Goal: Communication & Community: Participate in discussion

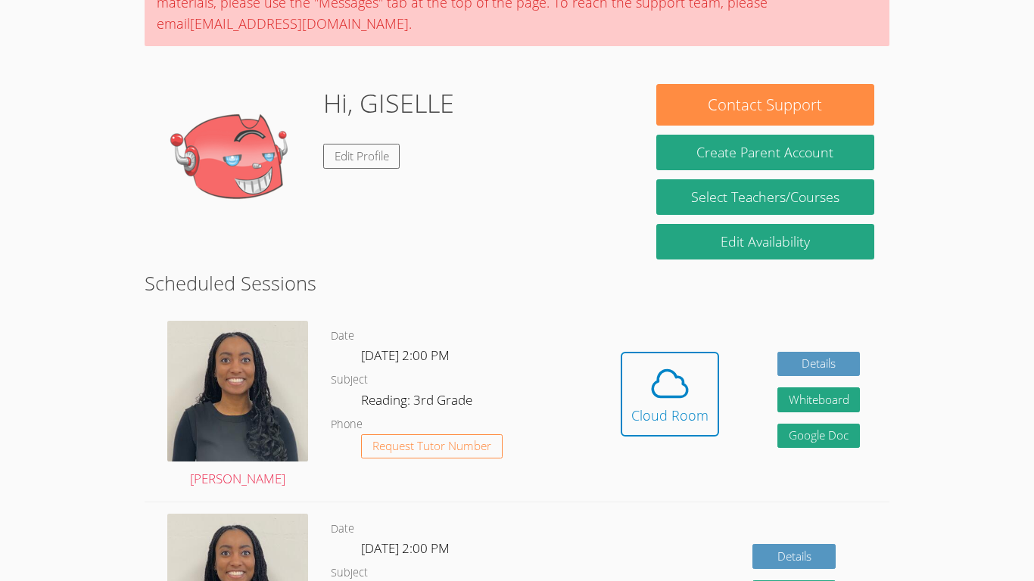
scroll to position [173, 0]
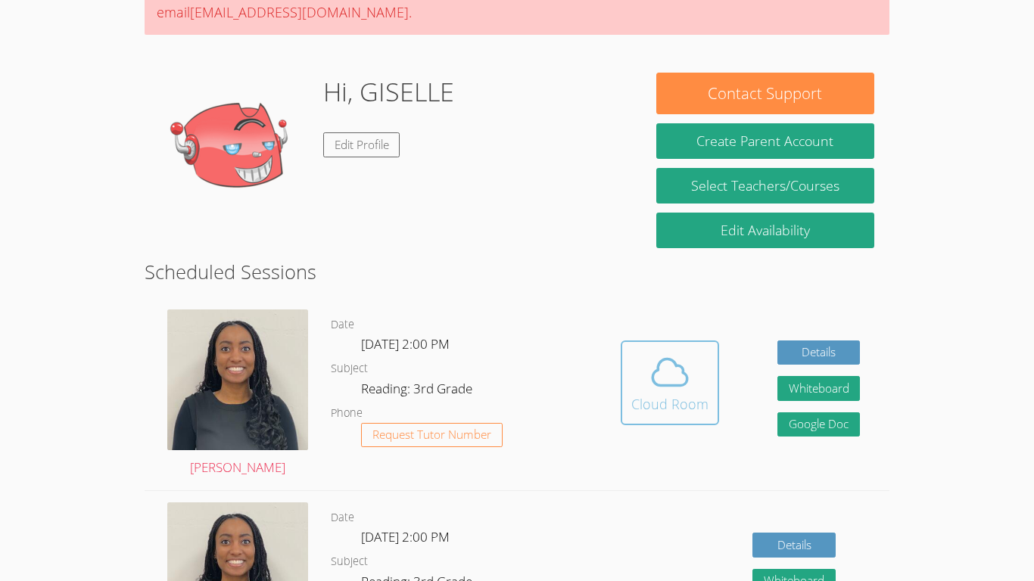
click at [659, 395] on div "Cloud Room" at bounding box center [669, 404] width 77 height 21
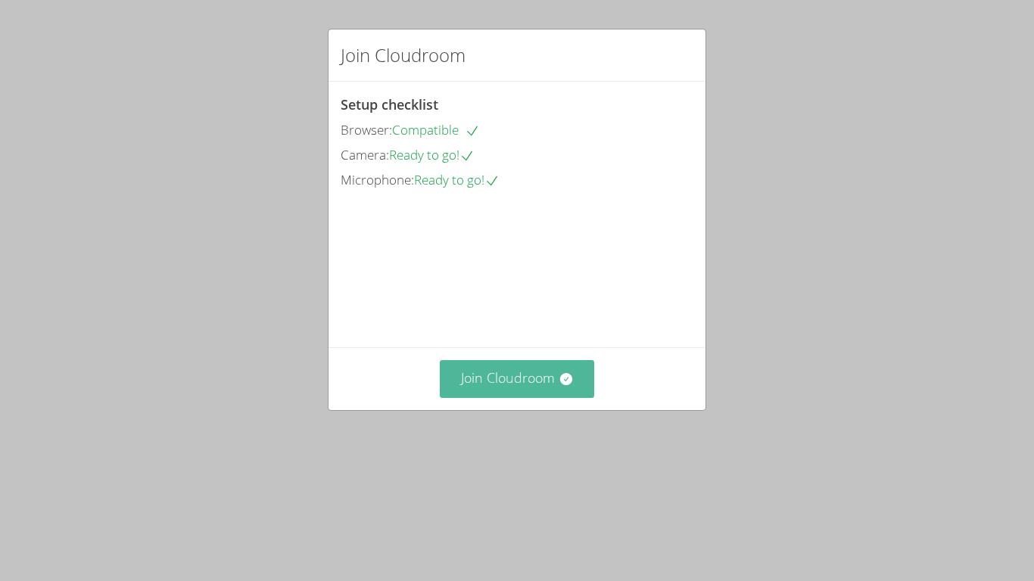
click at [544, 397] on button "Join Cloudroom" at bounding box center [517, 378] width 155 height 37
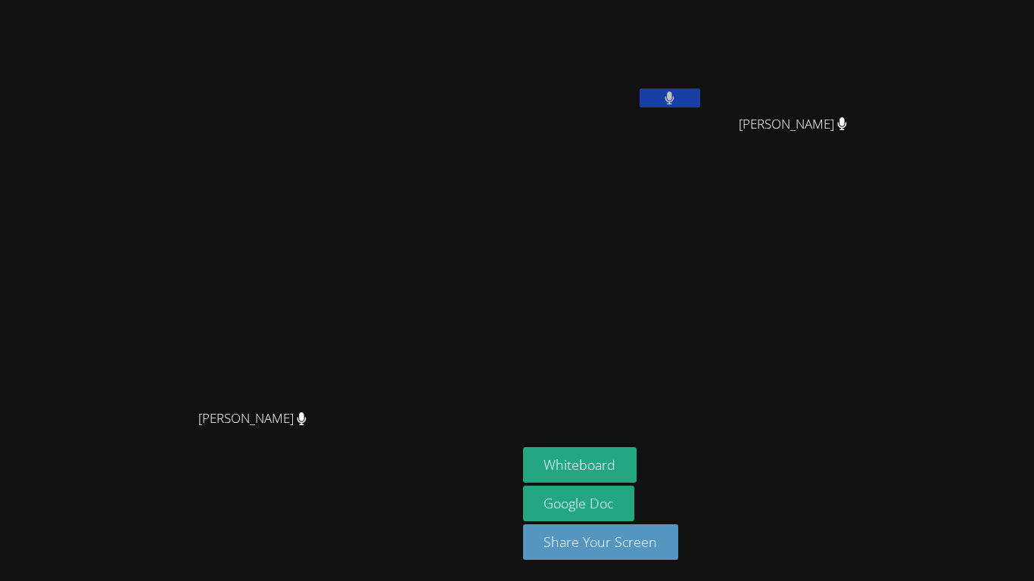
click at [675, 92] on icon at bounding box center [670, 98] width 9 height 13
click at [678, 101] on icon at bounding box center [670, 98] width 16 height 13
click at [700, 96] on button at bounding box center [670, 98] width 61 height 19
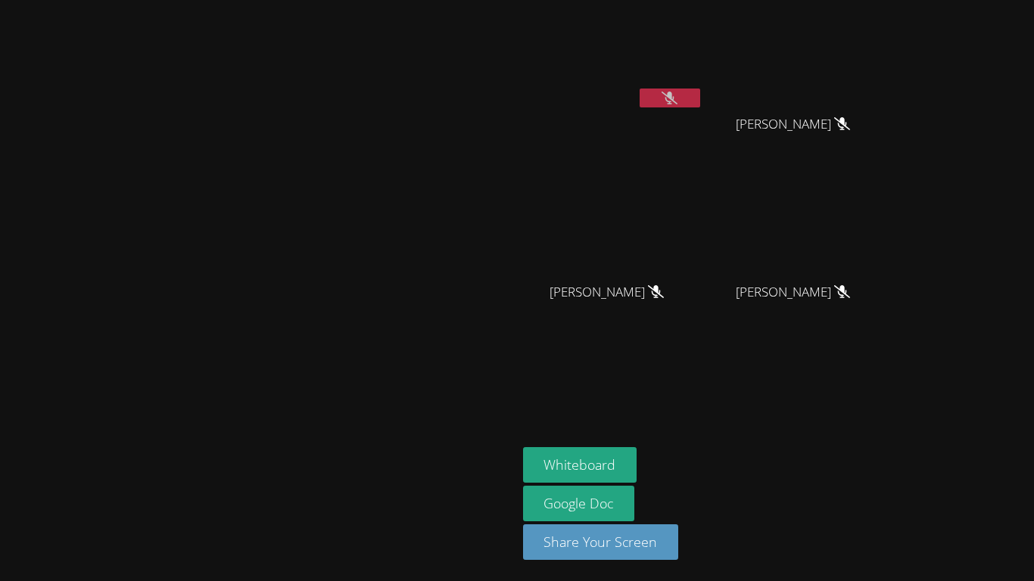
click at [678, 102] on icon at bounding box center [670, 98] width 16 height 13
click at [675, 101] on icon at bounding box center [670, 98] width 10 height 13
click at [678, 103] on icon at bounding box center [670, 98] width 16 height 13
click at [675, 101] on icon at bounding box center [670, 98] width 9 height 13
click at [675, 93] on icon at bounding box center [670, 98] width 10 height 13
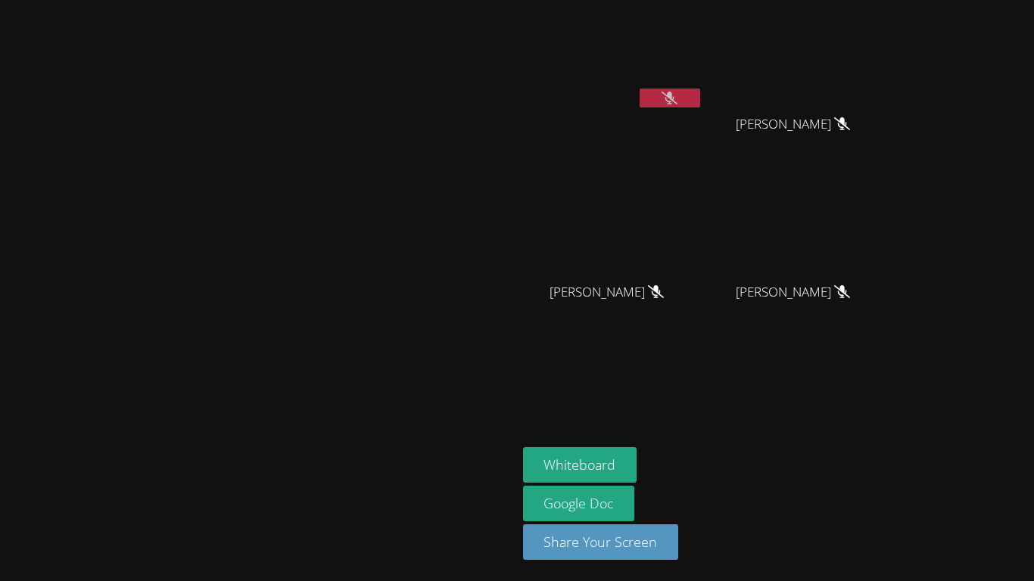
click at [678, 94] on icon at bounding box center [670, 98] width 16 height 13
click at [675, 94] on icon at bounding box center [670, 98] width 9 height 13
click at [700, 100] on button at bounding box center [670, 98] width 61 height 19
click at [372, 329] on video at bounding box center [258, 261] width 227 height 284
click at [896, 387] on aside "[PERSON_NAME] [PERSON_NAME] [PERSON_NAME] [PERSON_NAME] [PERSON_NAME] [PERSON_N…" at bounding box center [706, 290] width 379 height 581
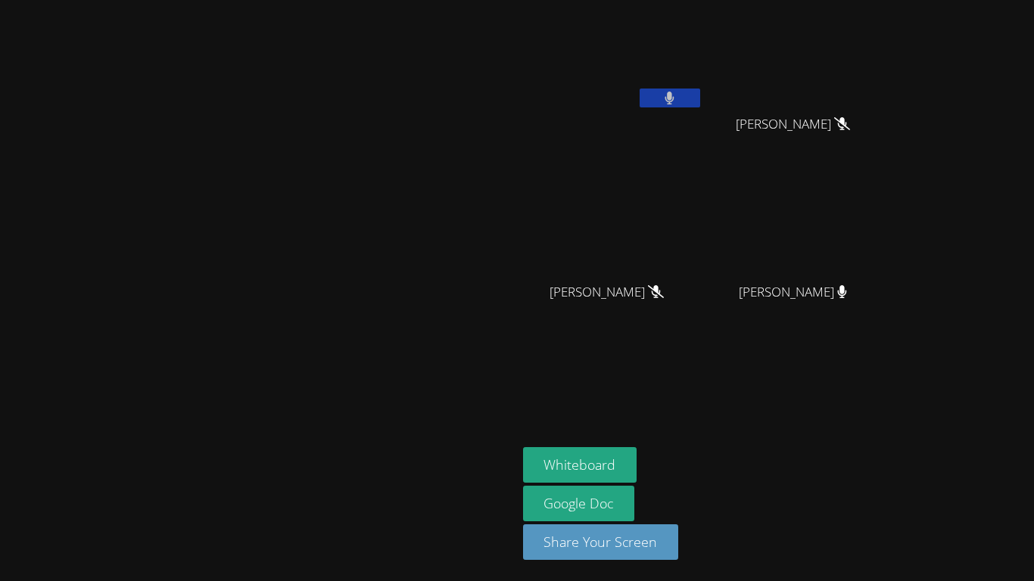
click at [700, 100] on button at bounding box center [670, 98] width 61 height 19
click at [700, 95] on button at bounding box center [670, 98] width 61 height 19
click at [700, 94] on button at bounding box center [670, 98] width 61 height 19
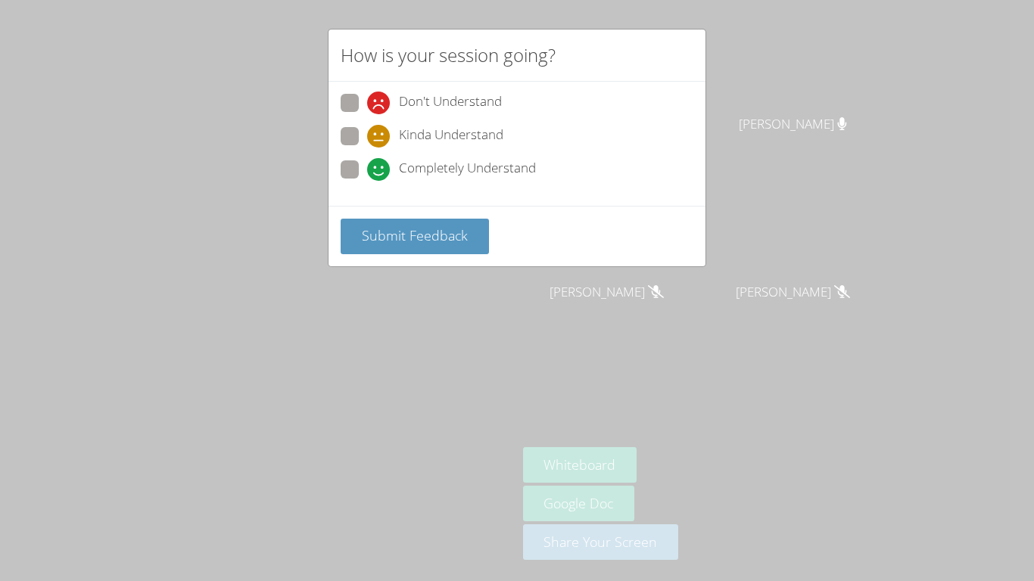
click at [367, 148] on span at bounding box center [367, 148] width 0 height 0
click at [367, 132] on input "Kinda Understand" at bounding box center [373, 133] width 13 height 13
radio input "true"
click at [447, 224] on button "Submit Feedback" at bounding box center [415, 237] width 148 height 36
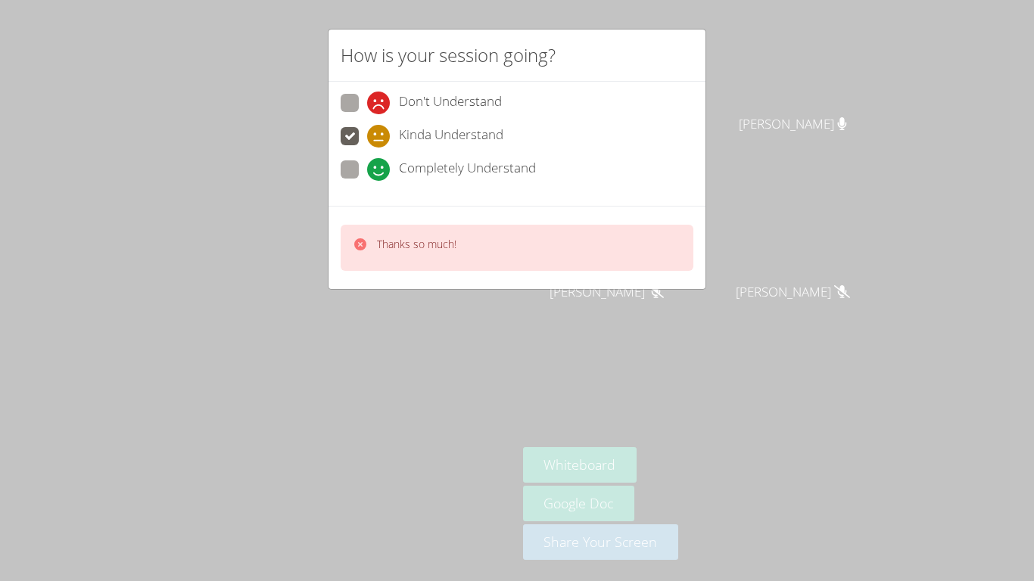
click at [466, 269] on div "Thanks so much!" at bounding box center [517, 248] width 353 height 46
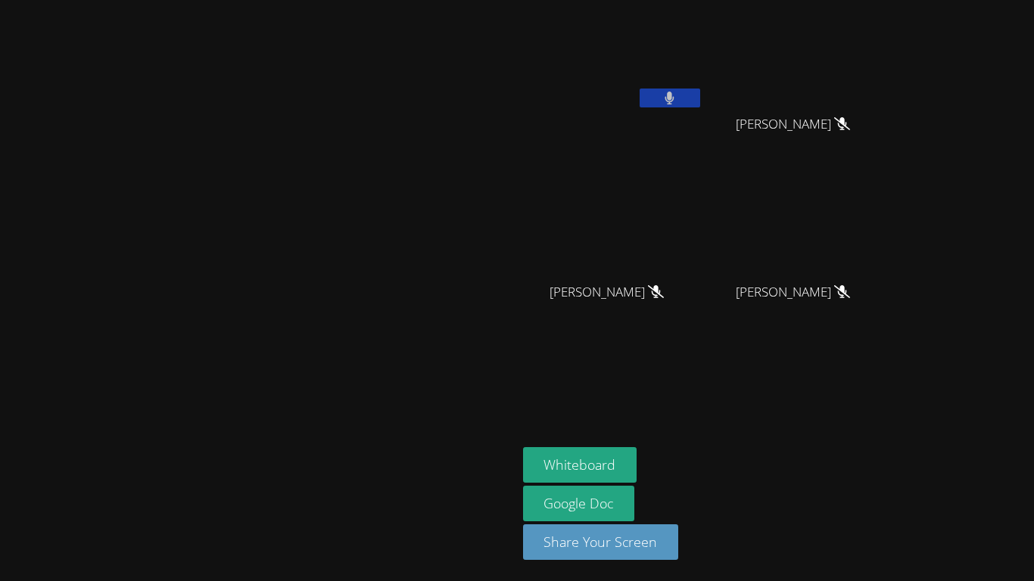
click at [700, 99] on button at bounding box center [670, 98] width 61 height 19
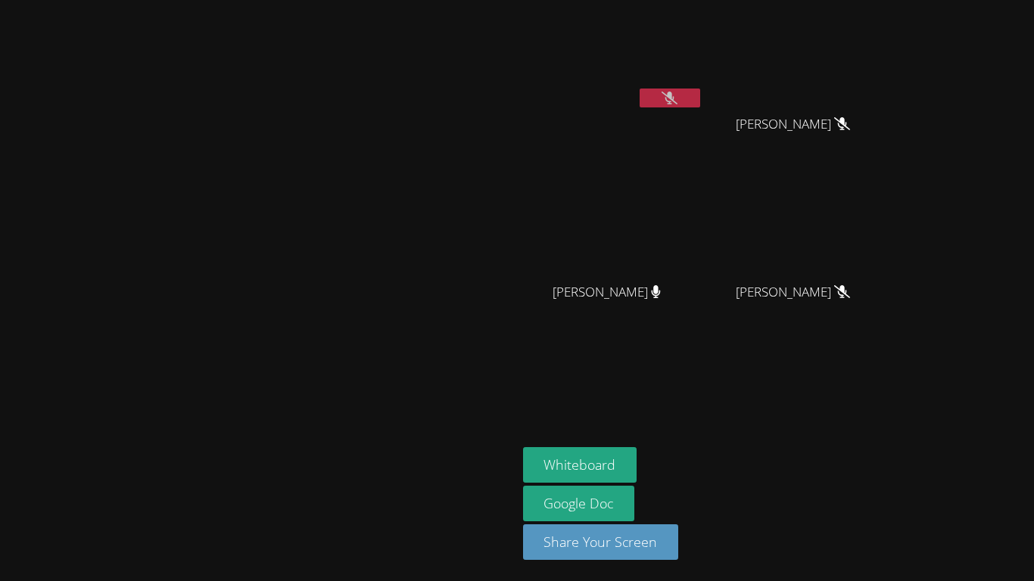
click at [700, 99] on button at bounding box center [670, 98] width 61 height 19
click at [700, 101] on button at bounding box center [670, 98] width 61 height 19
click at [678, 100] on icon at bounding box center [670, 98] width 16 height 13
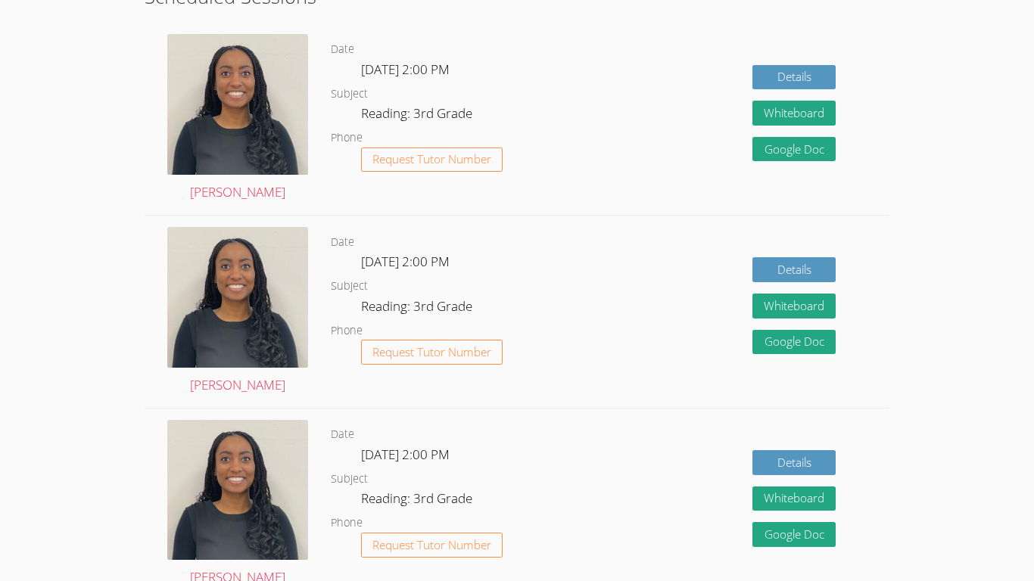
scroll to position [397, 0]
